Goal: Task Accomplishment & Management: Complete application form

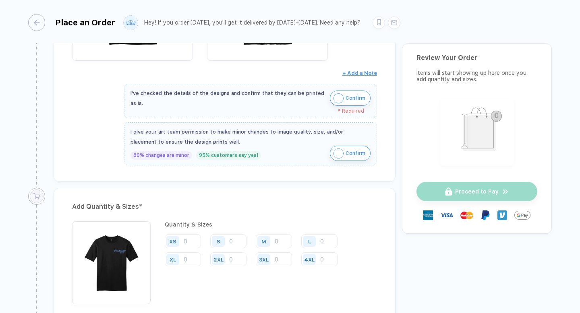
scroll to position [426, 0]
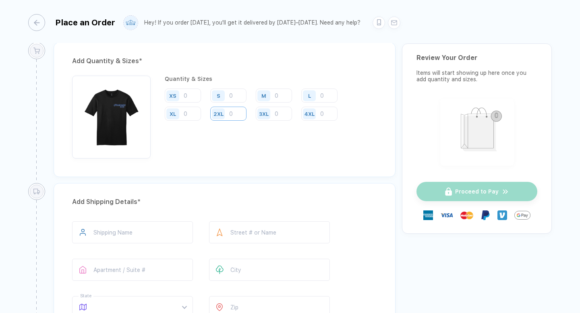
click at [246, 121] on input "number" at bounding box center [228, 114] width 36 height 14
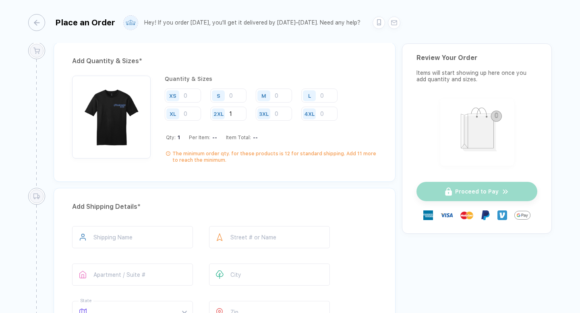
type input "1"
click at [201, 121] on input "number" at bounding box center [183, 114] width 36 height 14
type input "1"
click at [301, 103] on input "number" at bounding box center [319, 96] width 36 height 14
type input "7"
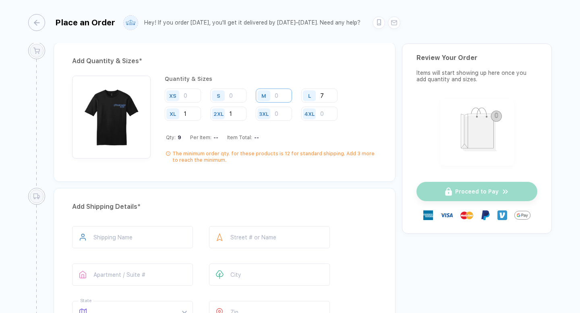
click at [256, 103] on input "number" at bounding box center [274, 96] width 36 height 14
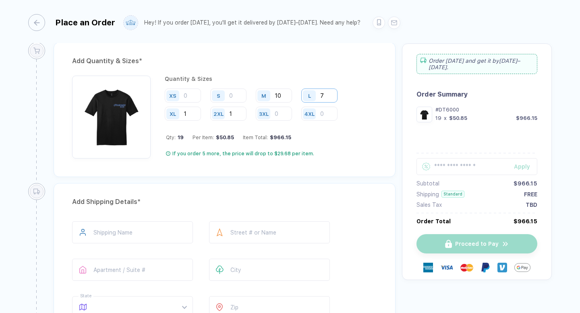
type input "10"
click at [301, 103] on input "7" at bounding box center [319, 96] width 36 height 14
type input "8"
click at [300, 122] on div "XS S M 10 L 8 XL 1 2XL 1 3XL 4XL" at bounding box center [271, 105] width 212 height 33
click at [246, 103] on input "number" at bounding box center [228, 96] width 36 height 14
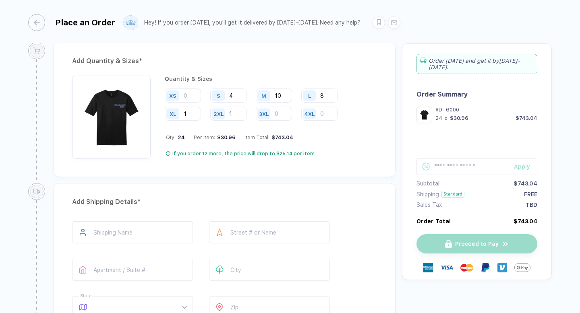
type input "4"
click at [304, 122] on div "XS S 4 M 10 L 8 XL 1 2XL 1 3XL 4XL" at bounding box center [271, 105] width 212 height 33
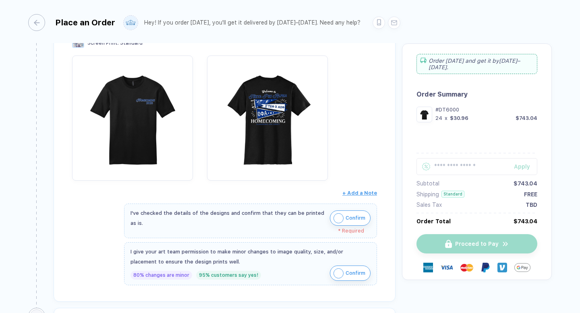
scroll to position [214, 0]
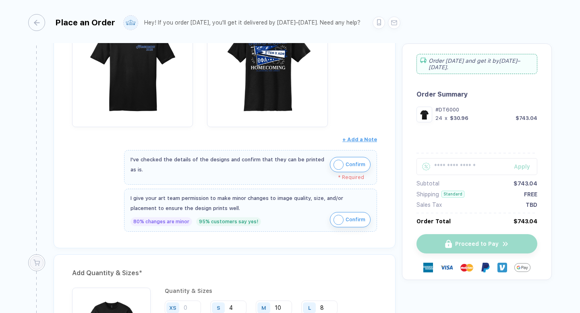
click at [345, 171] on span "Confirm" at bounding box center [355, 164] width 20 height 13
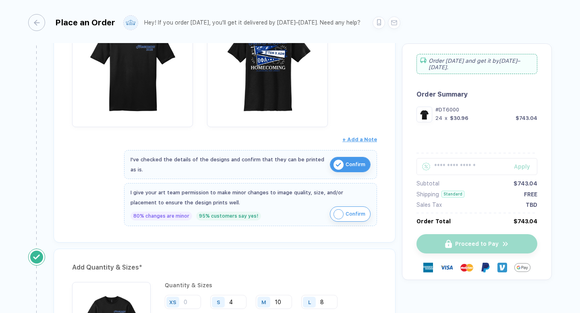
click at [345, 221] on span "Confirm" at bounding box center [355, 214] width 20 height 13
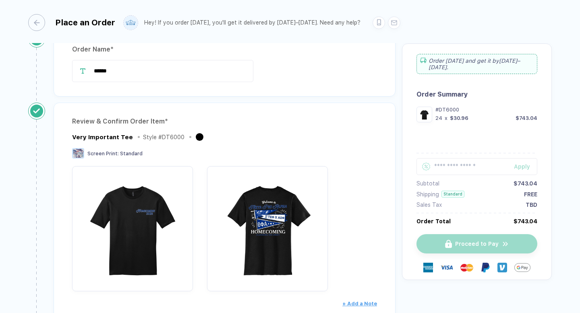
scroll to position [0, 0]
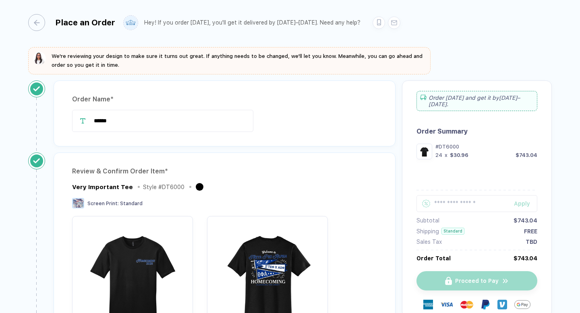
drag, startPoint x: 162, startPoint y: 145, endPoint x: 75, endPoint y: 144, distance: 86.6
click at [75, 144] on div "Order Name * ******" at bounding box center [225, 114] width 342 height 66
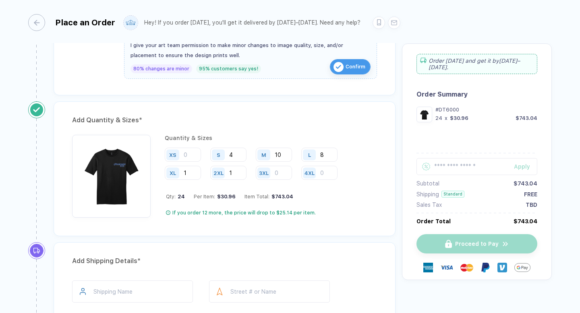
scroll to position [411, 0]
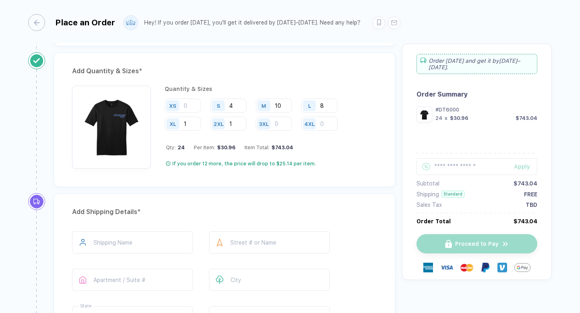
type input "**********"
